Goal: Task Accomplishment & Management: Use online tool/utility

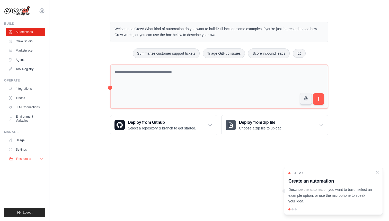
click at [27, 157] on span "Resources" at bounding box center [23, 159] width 15 height 4
click at [26, 149] on link "Settings" at bounding box center [26, 149] width 39 height 8
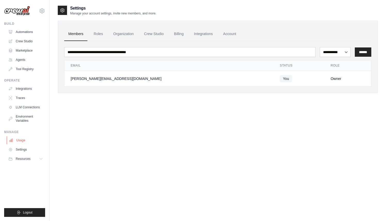
click at [21, 141] on link "Usage" at bounding box center [26, 140] width 39 height 8
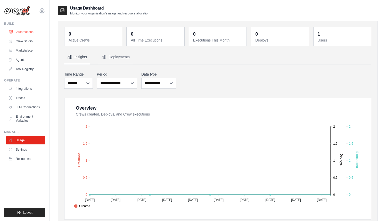
click at [28, 32] on link "Automations" at bounding box center [26, 32] width 39 height 8
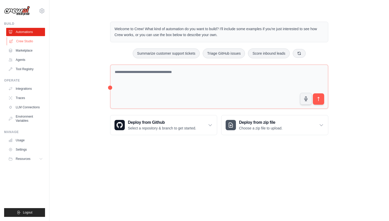
click at [30, 42] on link "Crew Studio" at bounding box center [26, 41] width 39 height 8
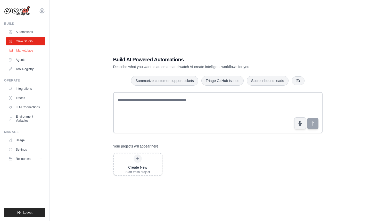
click at [33, 51] on link "Marketplace" at bounding box center [26, 50] width 39 height 8
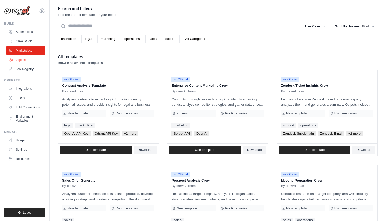
click at [27, 59] on link "Agents" at bounding box center [26, 60] width 39 height 8
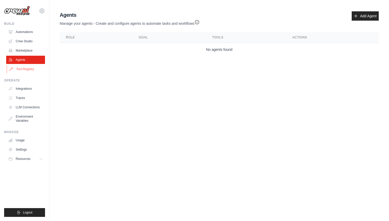
click at [35, 65] on link "Tool Registry" at bounding box center [26, 69] width 39 height 8
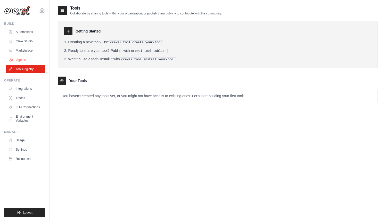
click at [31, 62] on link "Agents" at bounding box center [26, 60] width 39 height 8
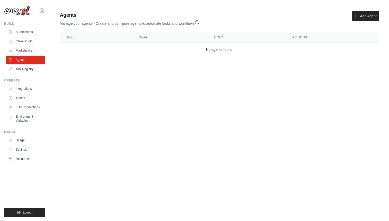
click at [375, 10] on div "Agents Manage your agents - Create and configure agents to automate tasks and w…" at bounding box center [220, 33] width 324 height 49
click at [369, 15] on link "Add Agent" at bounding box center [365, 15] width 27 height 9
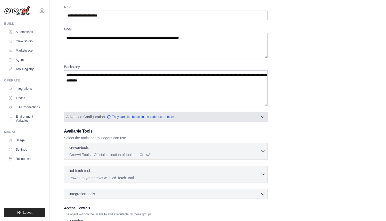
scroll to position [44, 0]
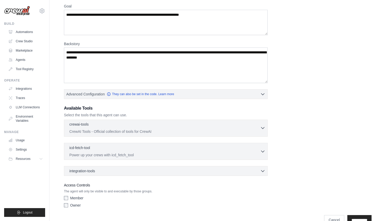
click at [213, 125] on div "crewai-tools 0 selected" at bounding box center [164, 125] width 191 height 6
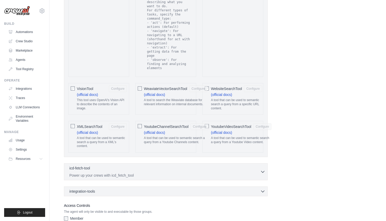
scroll to position [1045, 0]
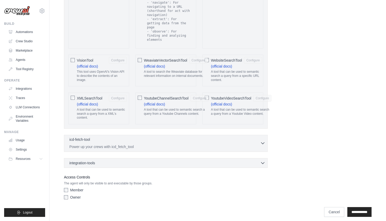
click at [200, 138] on div "icd-fetch-tool 0 selected" at bounding box center [164, 140] width 191 height 6
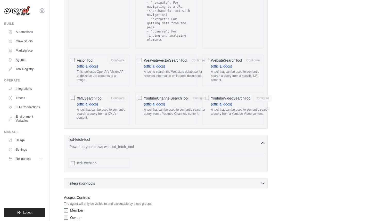
click at [199, 137] on div "icd-fetch-tool 0 selected" at bounding box center [164, 140] width 191 height 6
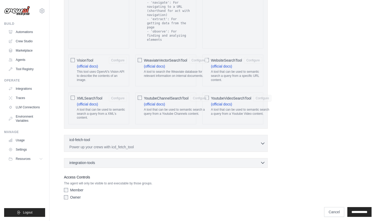
click at [153, 160] on div "integration-tools 0 selected" at bounding box center [167, 162] width 196 height 5
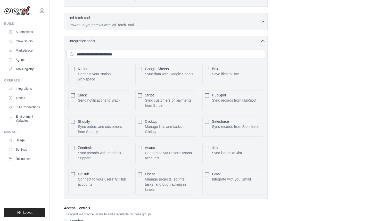
scroll to position [1175, 0]
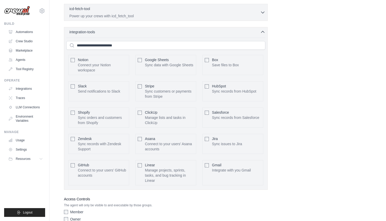
click at [149, 55] on div "Google Sheets Sync data with Google Sheets Configure" at bounding box center [165, 65] width 61 height 20
click at [143, 55] on div "Google Sheets Sync data with Google Sheets Configure" at bounding box center [165, 65] width 61 height 20
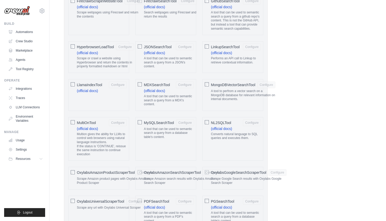
scroll to position [257, 0]
